Goal: Information Seeking & Learning: Find specific fact

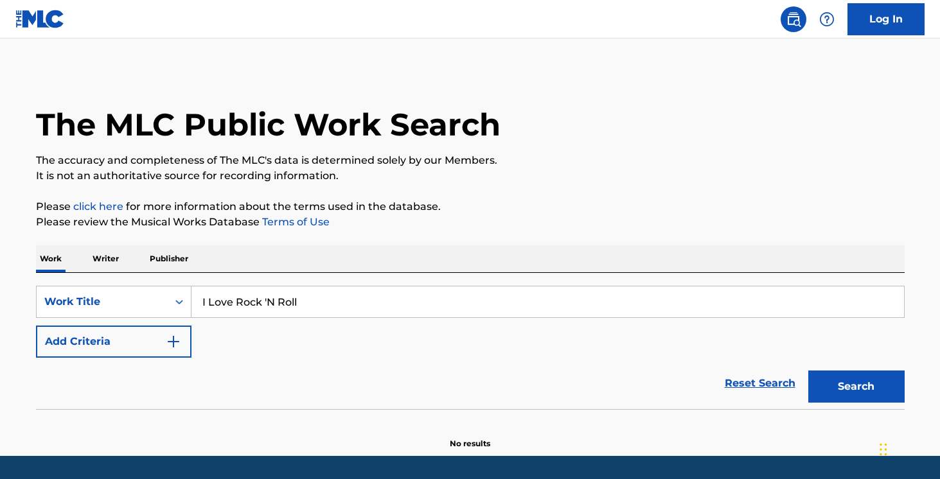
type input "I Love Rock 'N Roll"
click at [808, 371] on button "Search" at bounding box center [856, 387] width 96 height 32
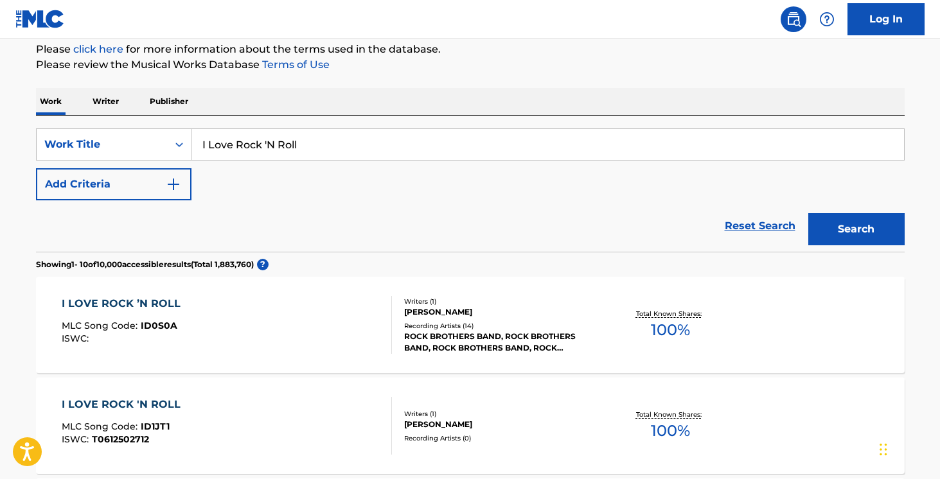
scroll to position [267, 0]
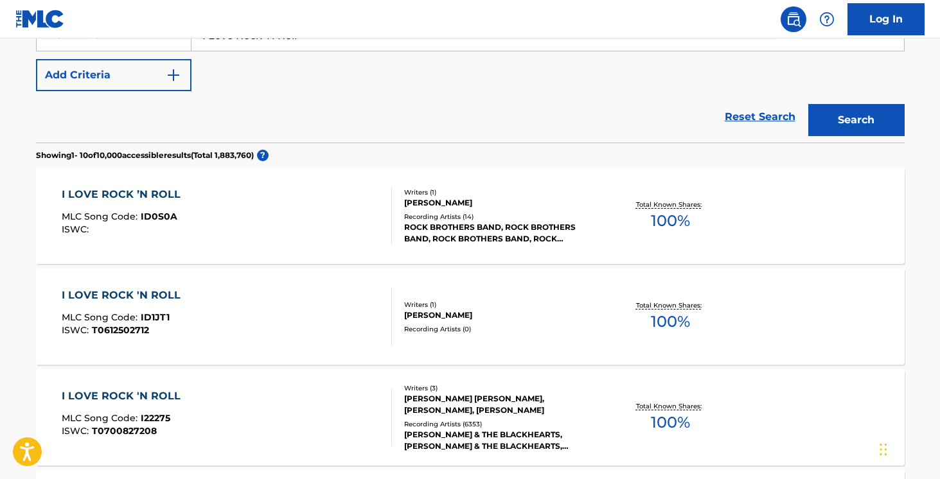
click at [441, 414] on div "[PERSON_NAME] [PERSON_NAME], [PERSON_NAME], [PERSON_NAME]" at bounding box center [501, 404] width 194 height 23
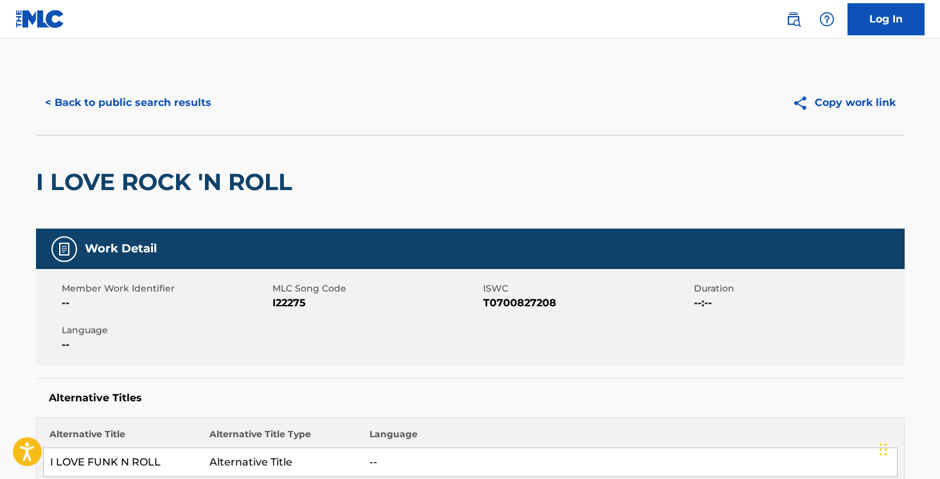
click at [499, 301] on span "T0700827208" at bounding box center [587, 303] width 208 height 15
copy span "T0700827208"
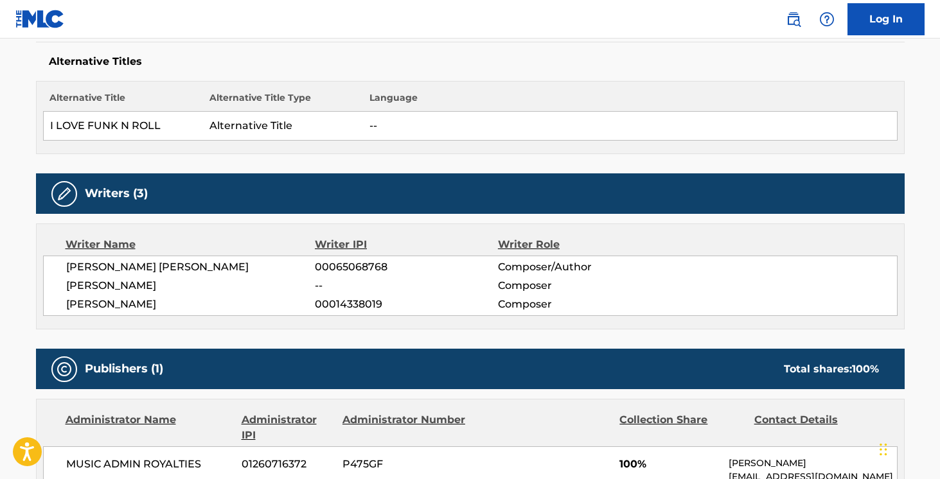
scroll to position [355, 0]
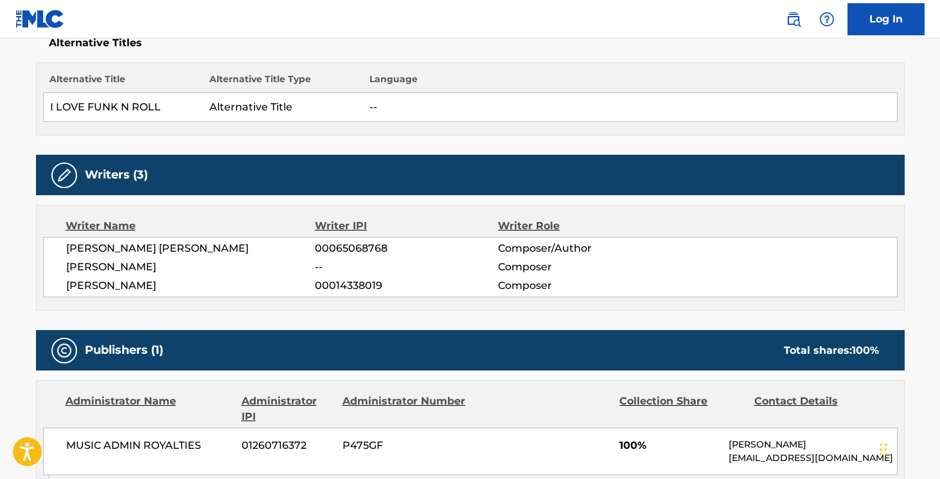
click at [156, 245] on span "[PERSON_NAME] [PERSON_NAME]" at bounding box center [190, 248] width 249 height 15
copy div "[PERSON_NAME] [PERSON_NAME]"
click at [123, 271] on span "[PERSON_NAME]" at bounding box center [190, 267] width 249 height 15
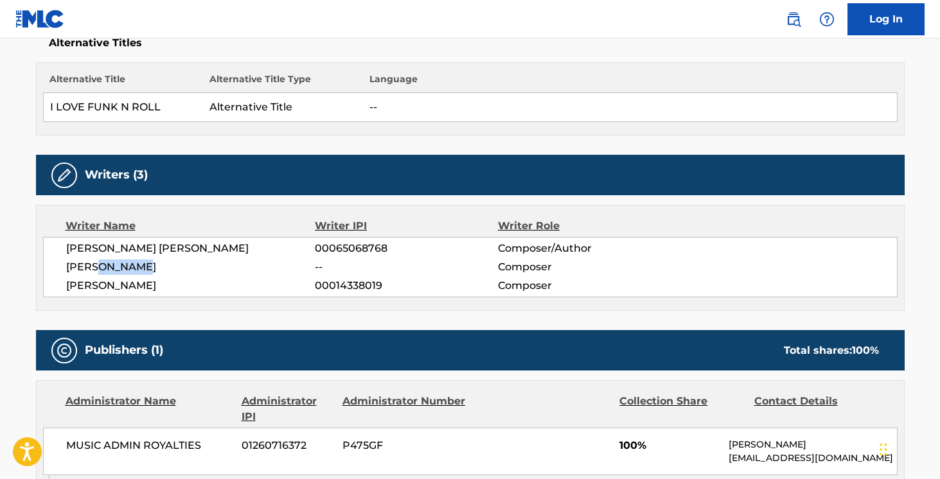
click at [123, 271] on span "[PERSON_NAME]" at bounding box center [190, 267] width 249 height 15
click at [120, 282] on span "[PERSON_NAME]" at bounding box center [190, 285] width 249 height 15
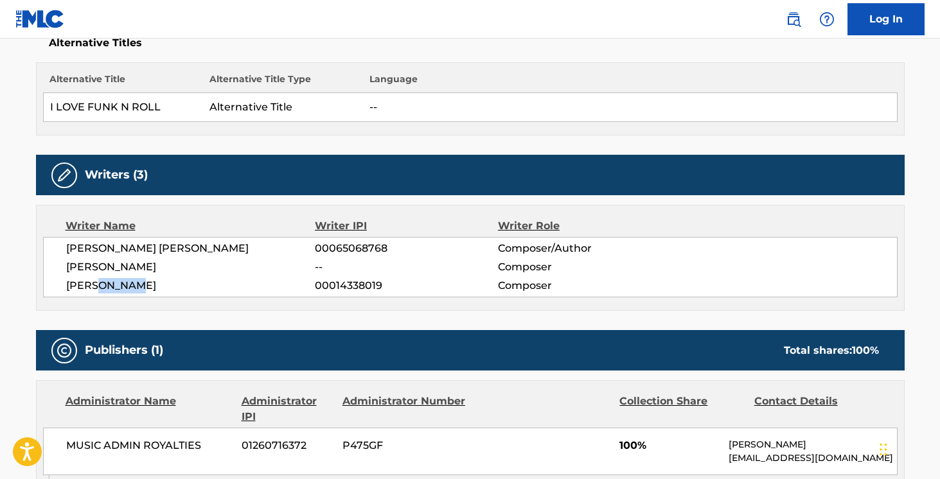
click at [120, 282] on span "[PERSON_NAME]" at bounding box center [190, 285] width 249 height 15
copy div "[PERSON_NAME]"
